Goal: Task Accomplishment & Management: Manage account settings

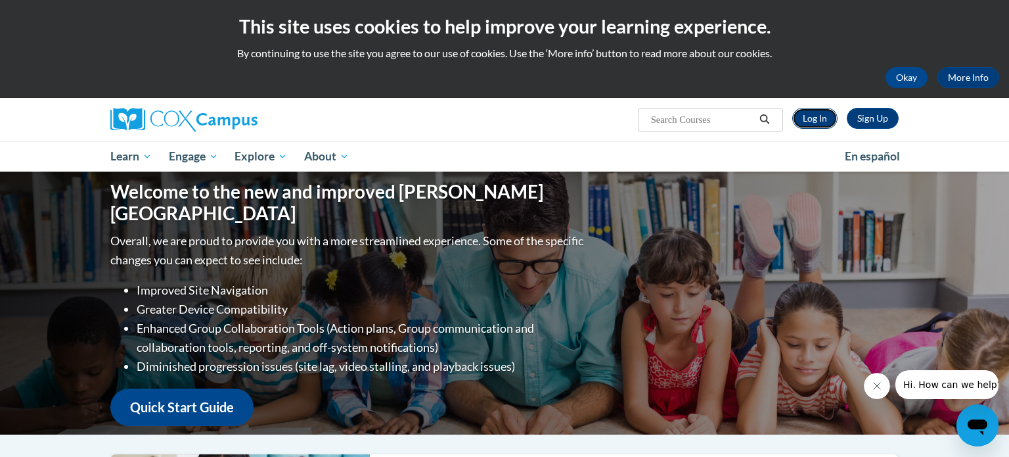
click at [821, 124] on link "Log In" at bounding box center [815, 118] width 45 height 21
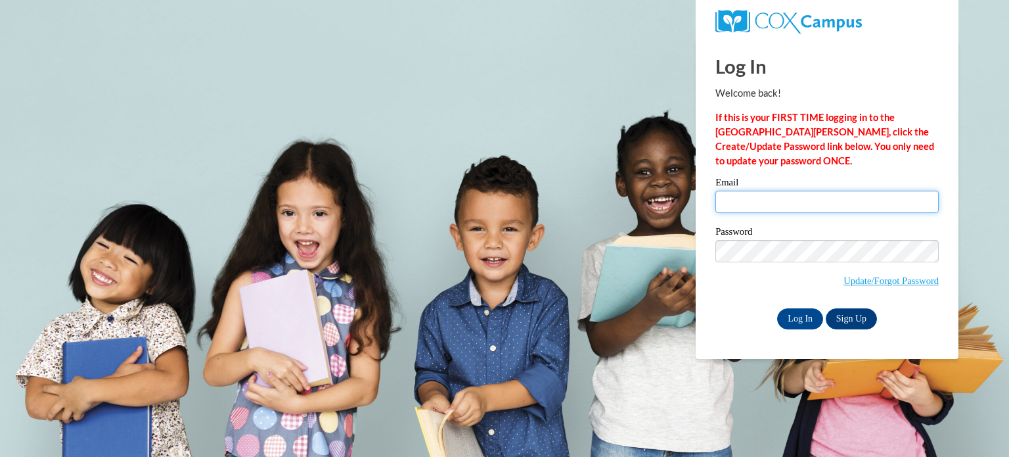
click at [737, 210] on input "Email" at bounding box center [827, 202] width 223 height 22
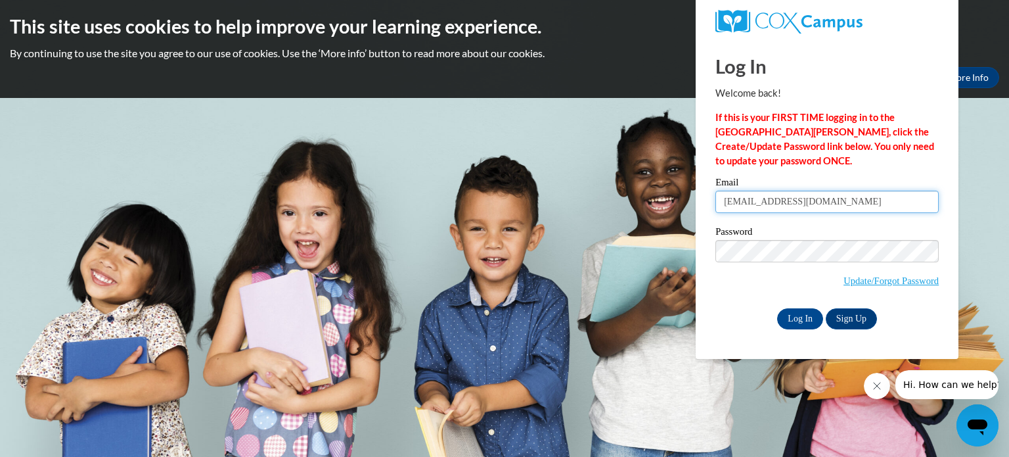
type input "[EMAIL_ADDRESS][DOMAIN_NAME]"
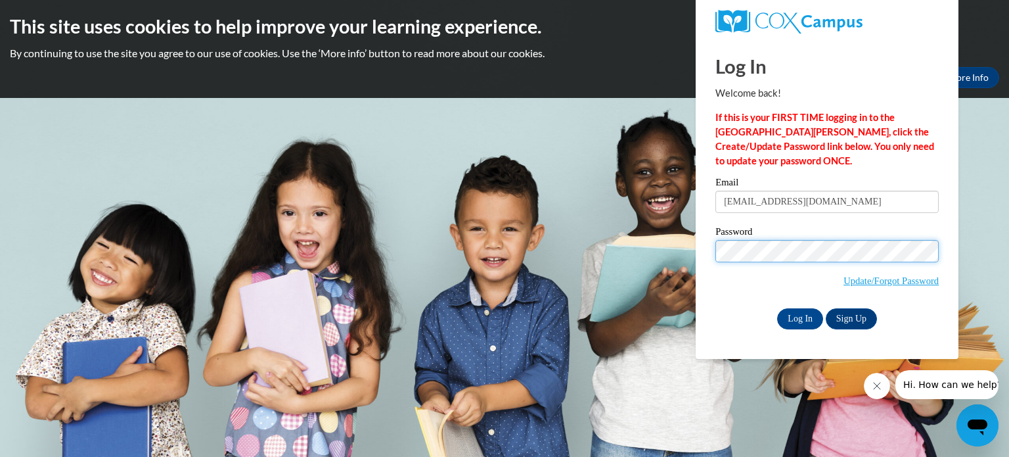
click at [777, 308] on input "Log In" at bounding box center [800, 318] width 46 height 21
